Goal: Navigation & Orientation: Find specific page/section

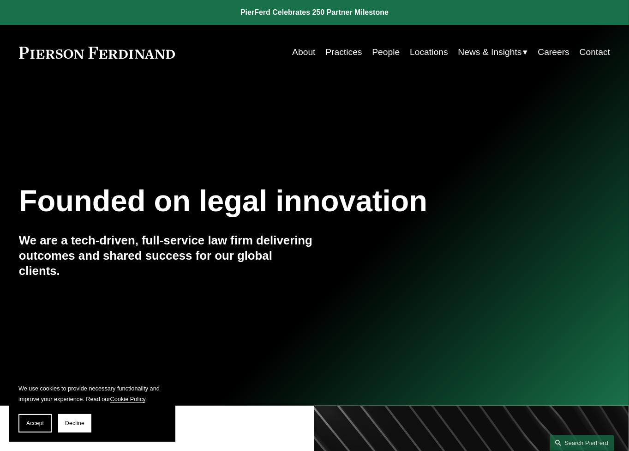
click at [298, 54] on link "About" at bounding box center [303, 52] width 23 height 18
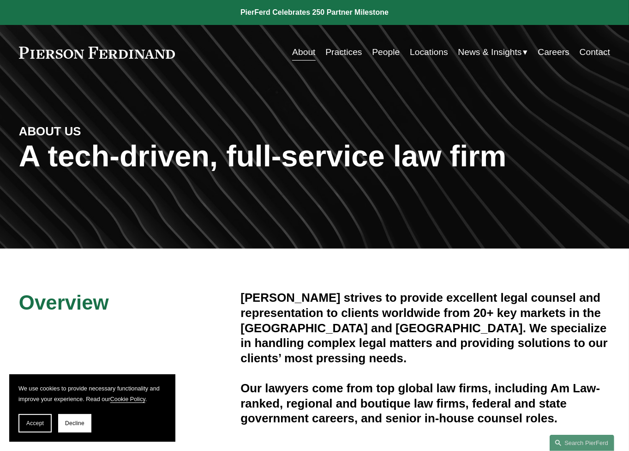
click at [385, 51] on link "People" at bounding box center [386, 52] width 28 height 18
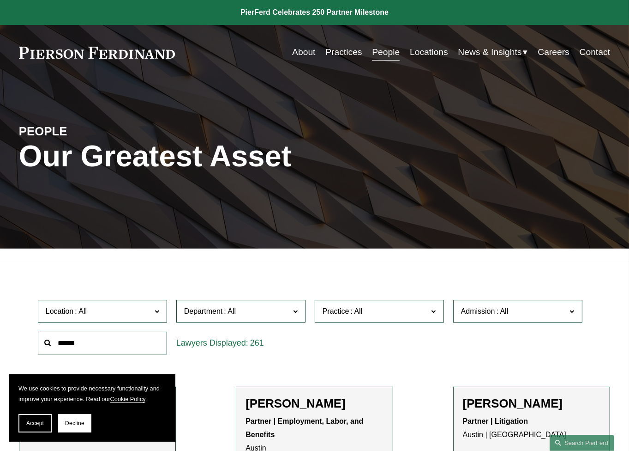
click at [427, 51] on link "Locations" at bounding box center [429, 52] width 38 height 18
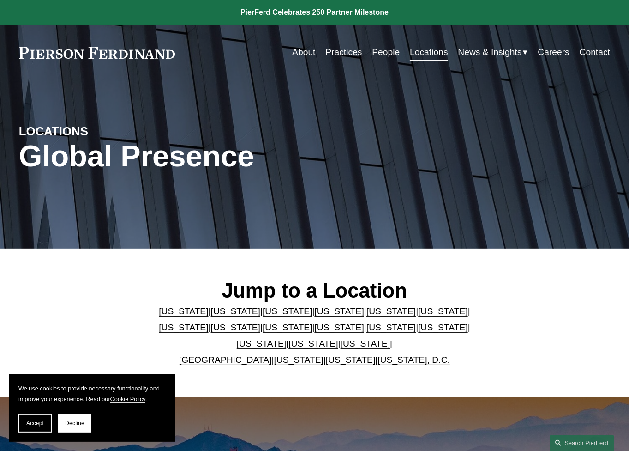
click at [345, 53] on link "Practices" at bounding box center [344, 52] width 36 height 18
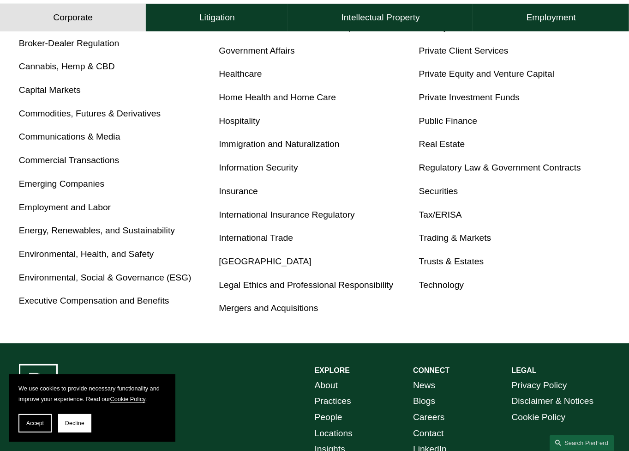
scroll to position [462, 0]
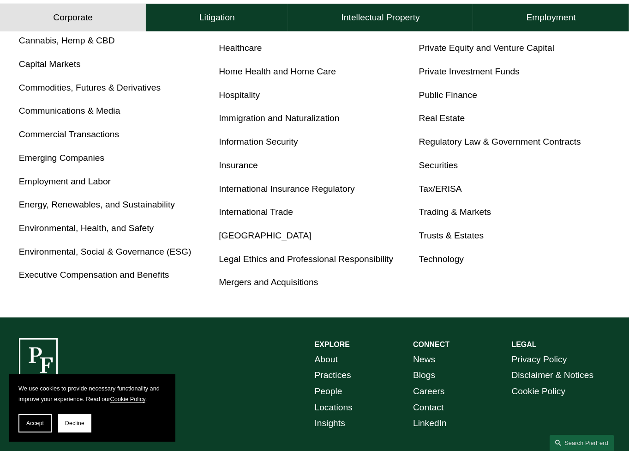
click at [97, 208] on link "Energy, Renewables, and Sustainability" at bounding box center [97, 205] width 156 height 10
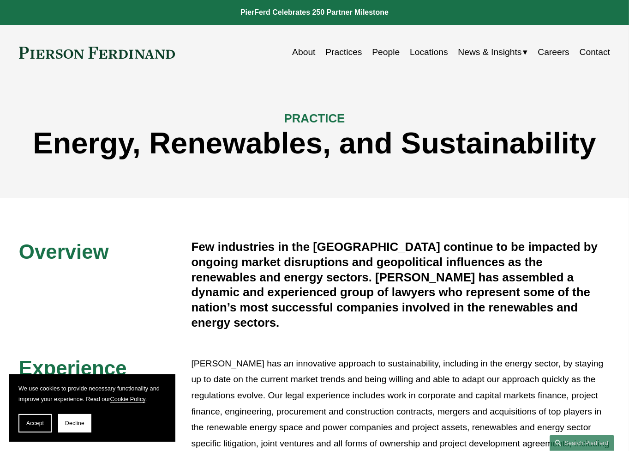
click at [342, 52] on link "Practices" at bounding box center [344, 52] width 36 height 18
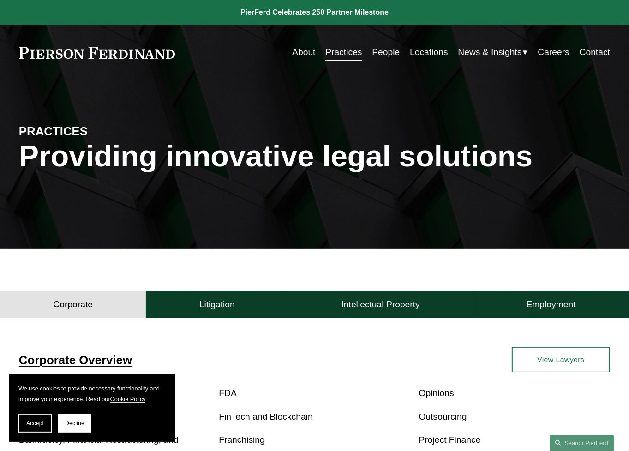
click at [389, 56] on link "People" at bounding box center [386, 52] width 28 height 18
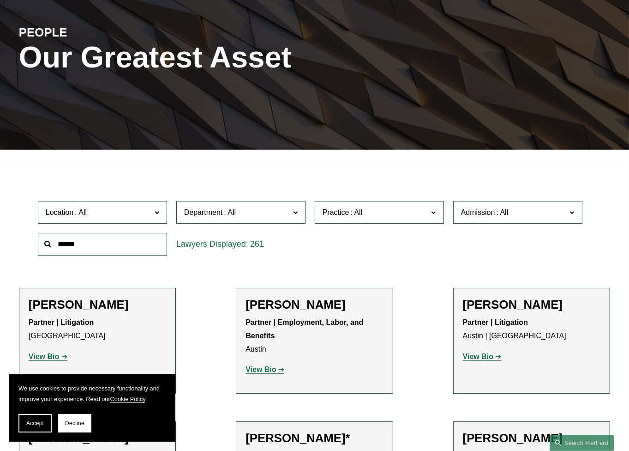
scroll to position [139, 0]
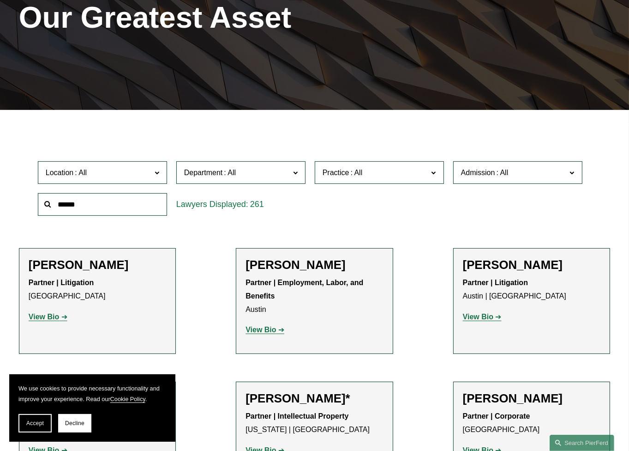
click at [226, 174] on span at bounding box center [230, 173] width 15 height 8
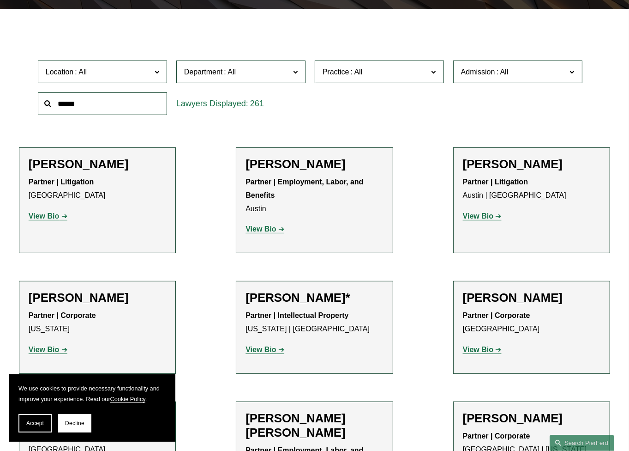
scroll to position [277, 0]
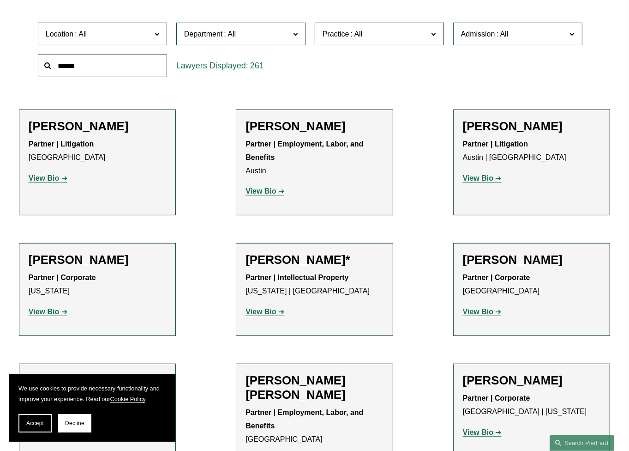
click at [356, 38] on span at bounding box center [357, 34] width 15 height 8
click at [0, 0] on link "Energy, Renewables, and Sustainability" at bounding box center [0, 0] width 0 height 0
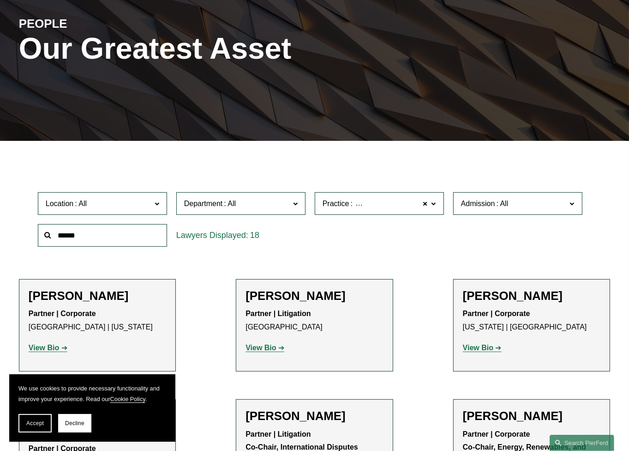
scroll to position [147, 0]
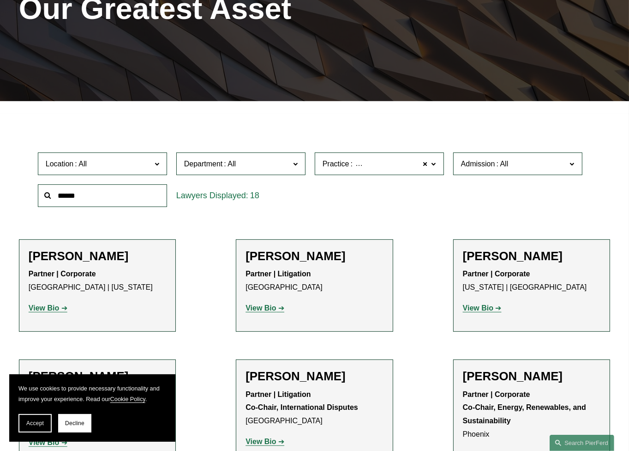
click at [333, 168] on span "Practice" at bounding box center [336, 164] width 27 height 8
click at [0, 0] on link "All" at bounding box center [0, 0] width 0 height 0
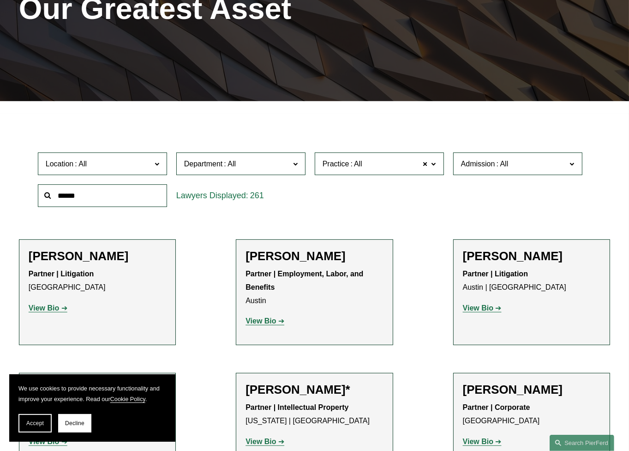
click at [279, 169] on span "Department" at bounding box center [237, 163] width 106 height 12
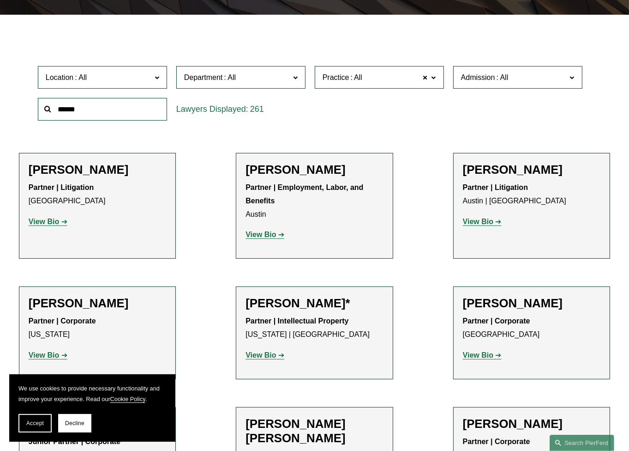
scroll to position [240, 0]
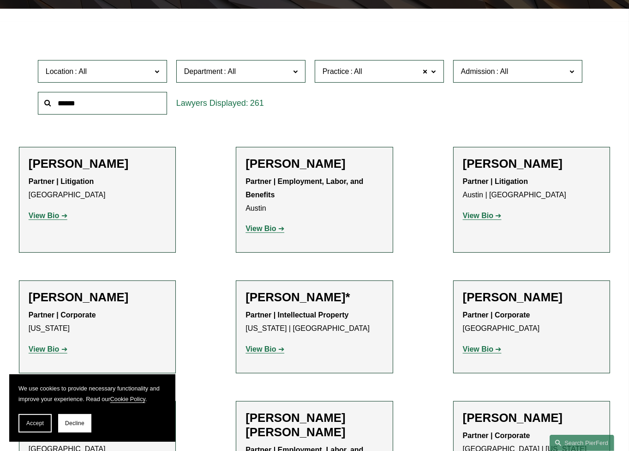
click at [0, 0] on link "Litigation" at bounding box center [0, 0] width 0 height 0
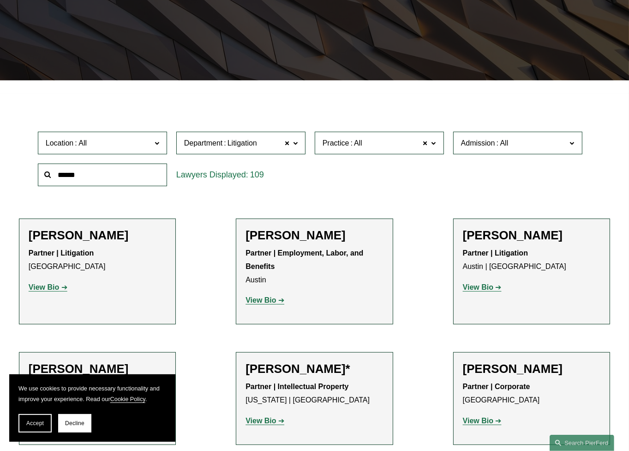
scroll to position [154, 0]
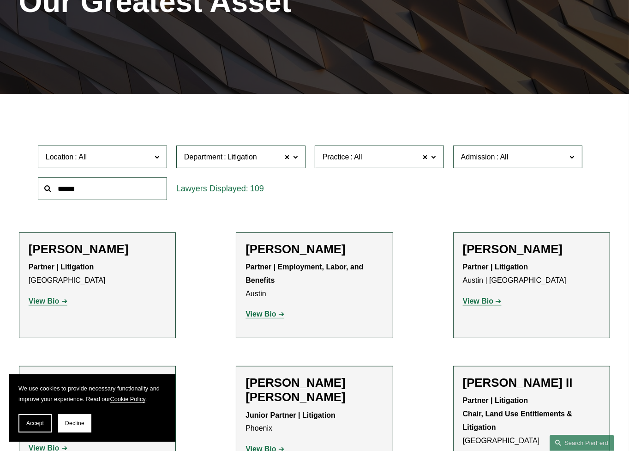
click at [433, 157] on span at bounding box center [434, 157] width 5 height 12
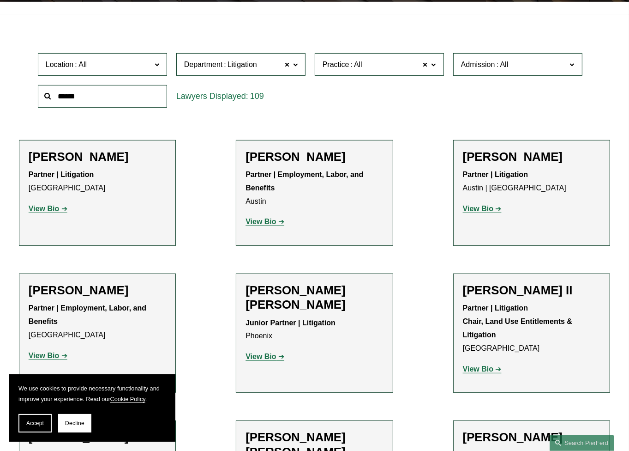
scroll to position [462, 0]
click at [0, 0] on link "Energy, Renewables, and Sustainability" at bounding box center [0, 0] width 0 height 0
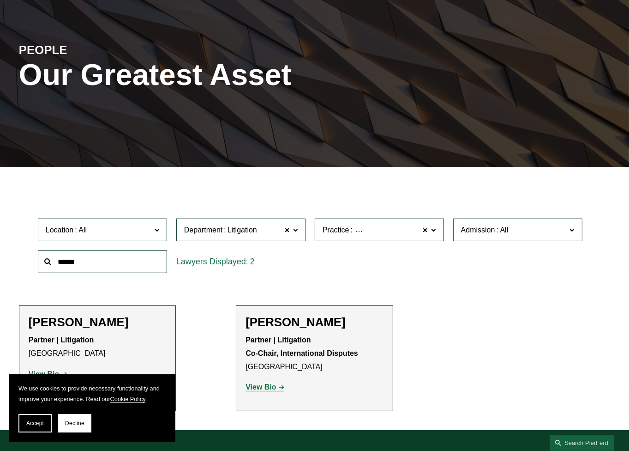
scroll to position [32, 0]
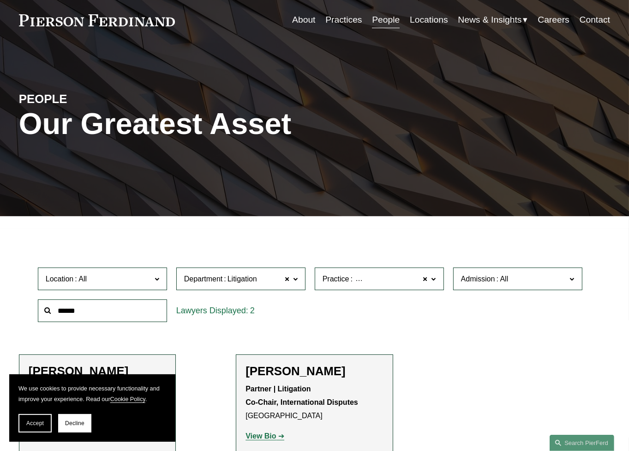
click at [296, 15] on link "About" at bounding box center [303, 20] width 23 height 18
